Goal: Task Accomplishment & Management: Use online tool/utility

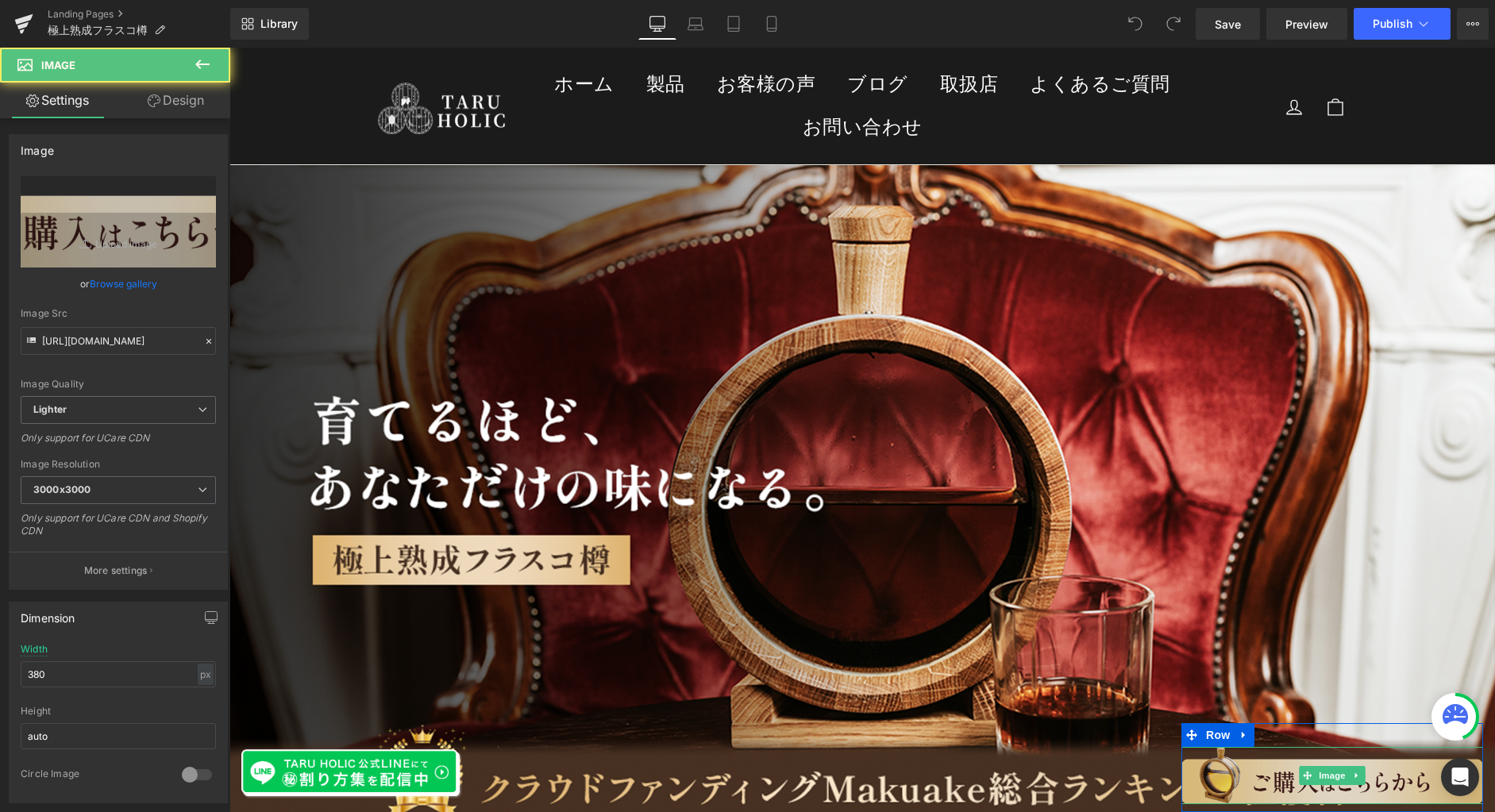
click at [1205, 770] on img at bounding box center [1332, 776] width 302 height 57
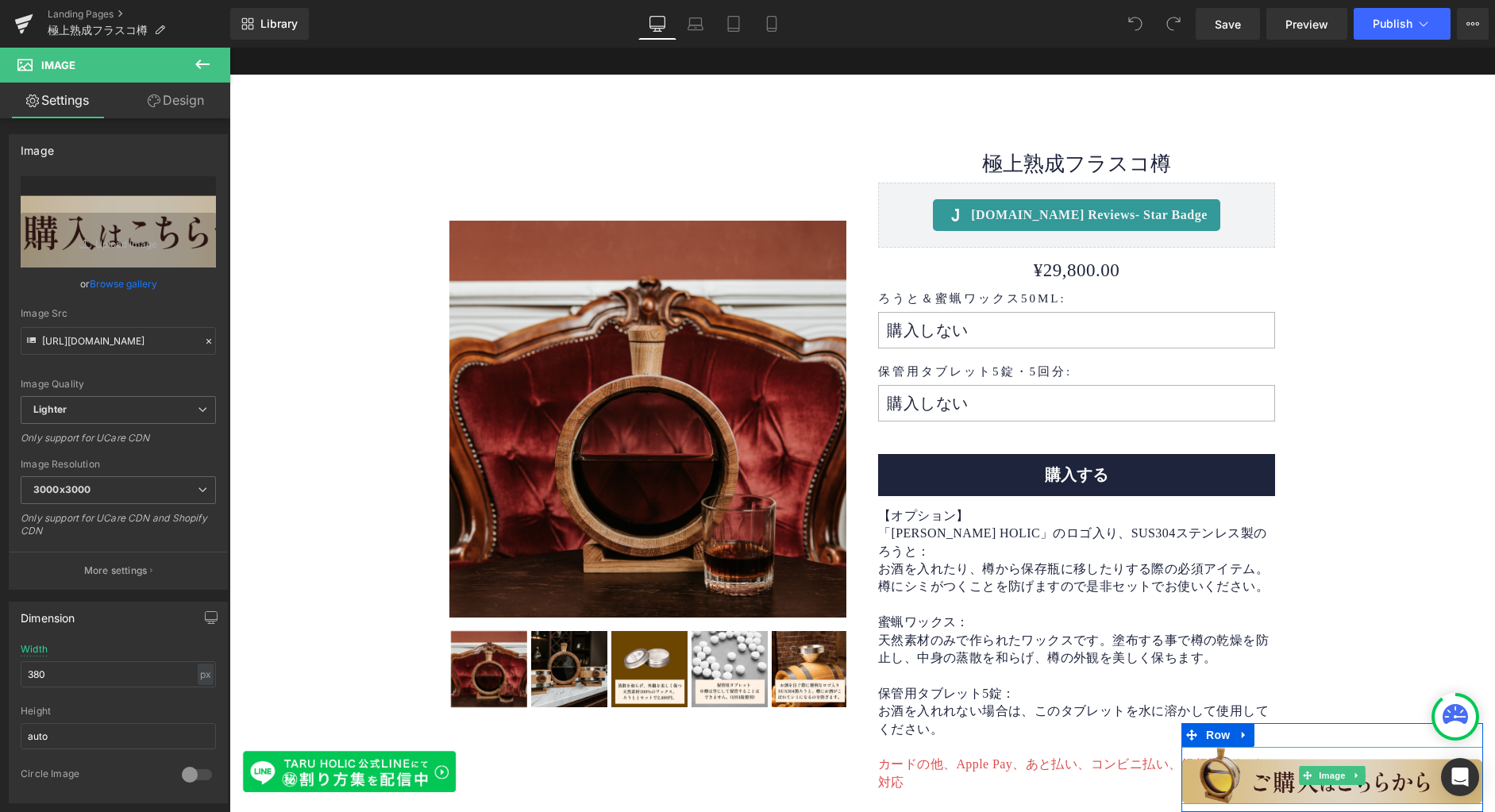
scroll to position [9415, 0]
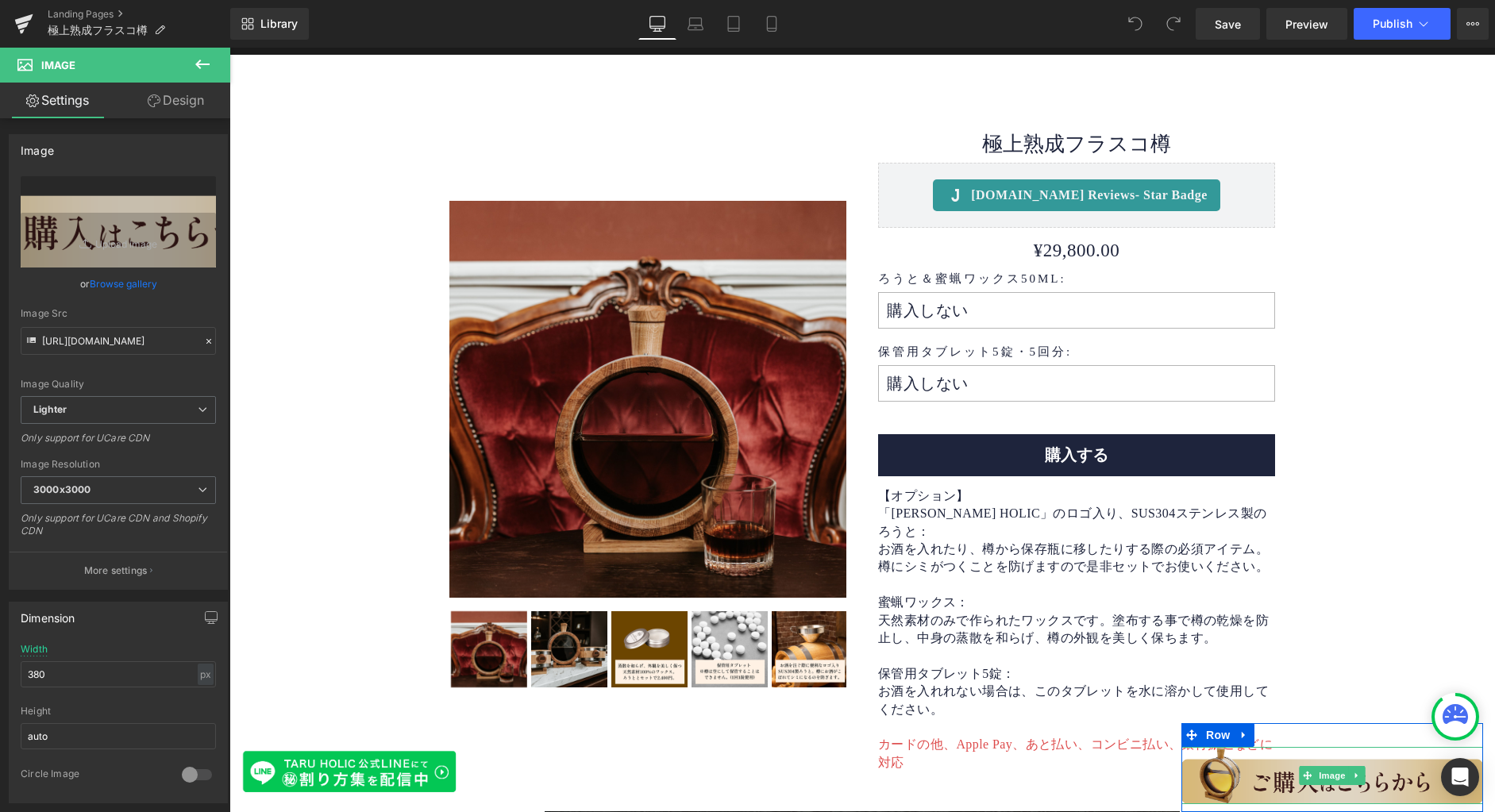
click at [1243, 789] on img at bounding box center [1332, 776] width 302 height 57
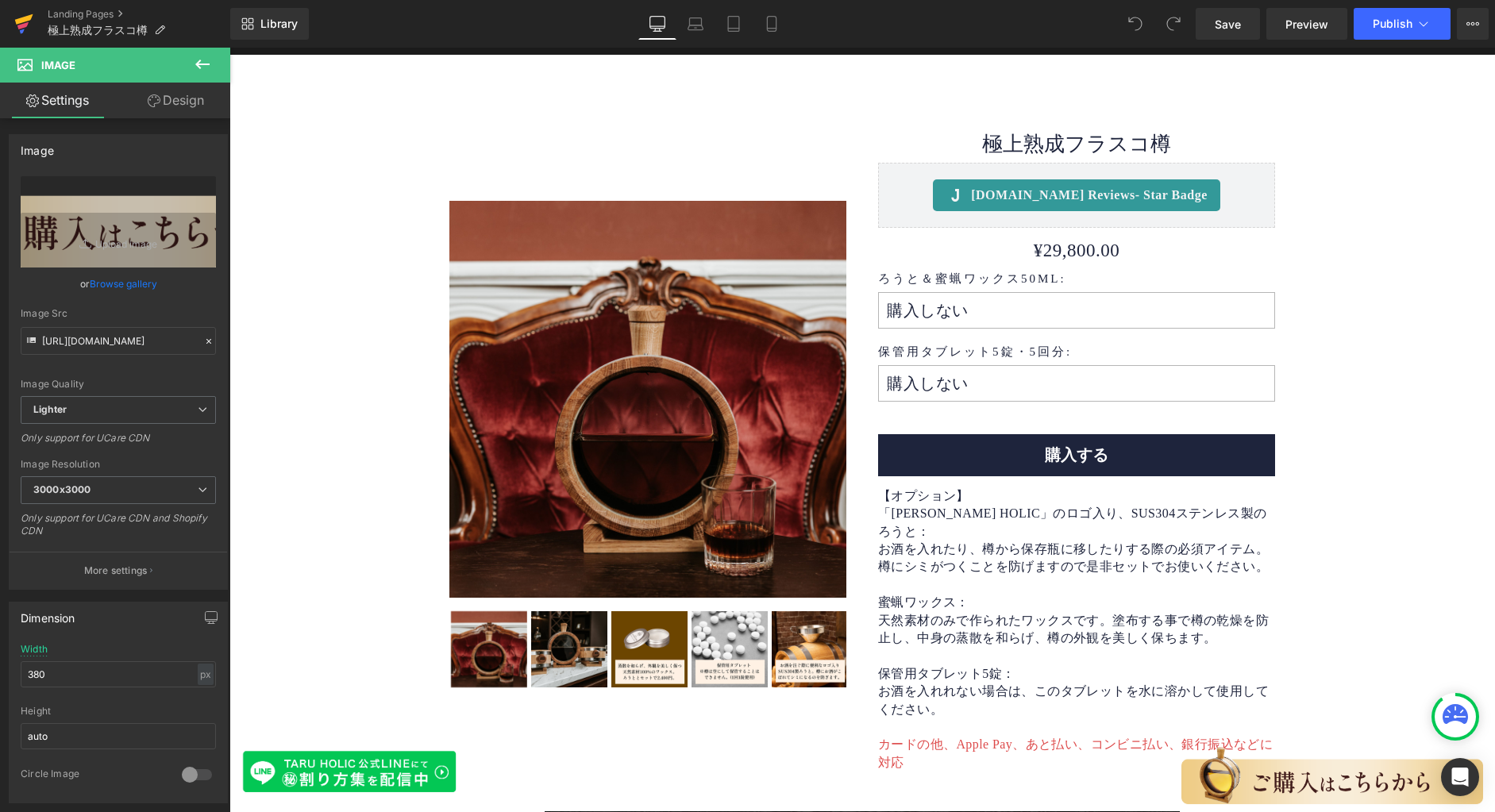
scroll to position [1921, 0]
